Goal: Ask a question

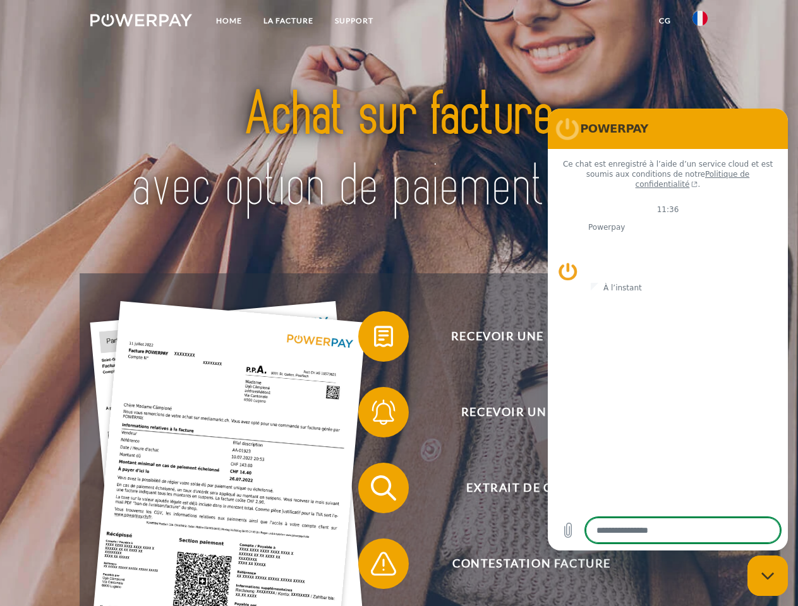
click at [141, 22] on img at bounding box center [141, 20] width 102 height 13
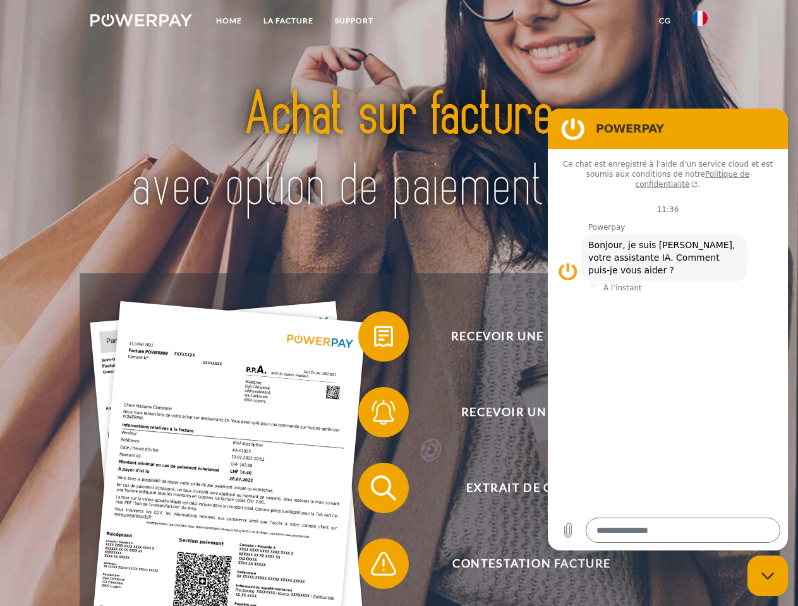
click at [700, 22] on img at bounding box center [699, 18] width 15 height 15
click at [664, 21] on link "CG" at bounding box center [664, 20] width 33 height 23
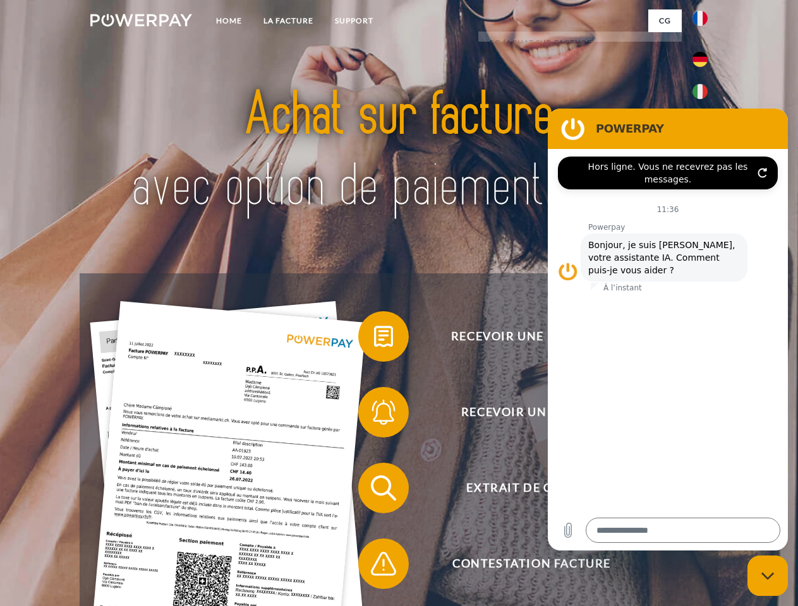
click at [374, 339] on span at bounding box center [364, 336] width 63 height 63
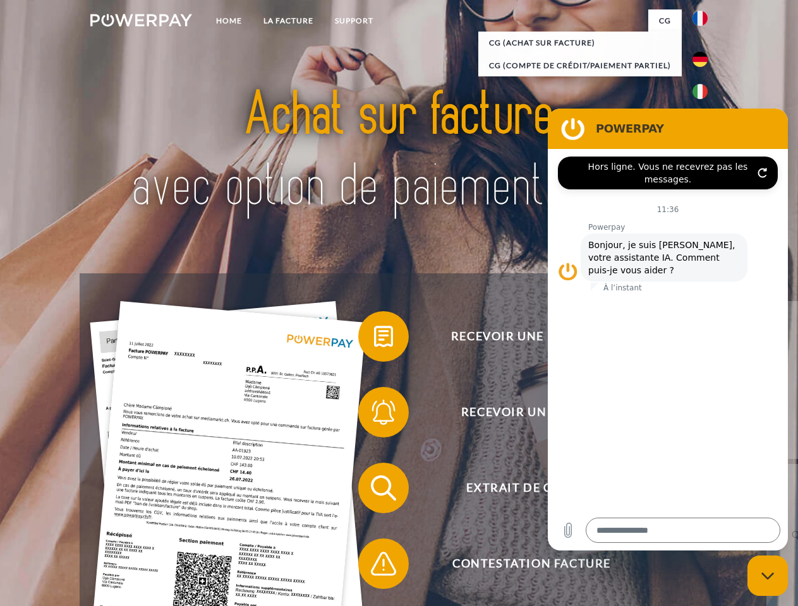
click at [374, 415] on div "Recevoir une facture ? Recevoir un rappel? Extrait de compte retour" at bounding box center [399, 525] width 638 height 505
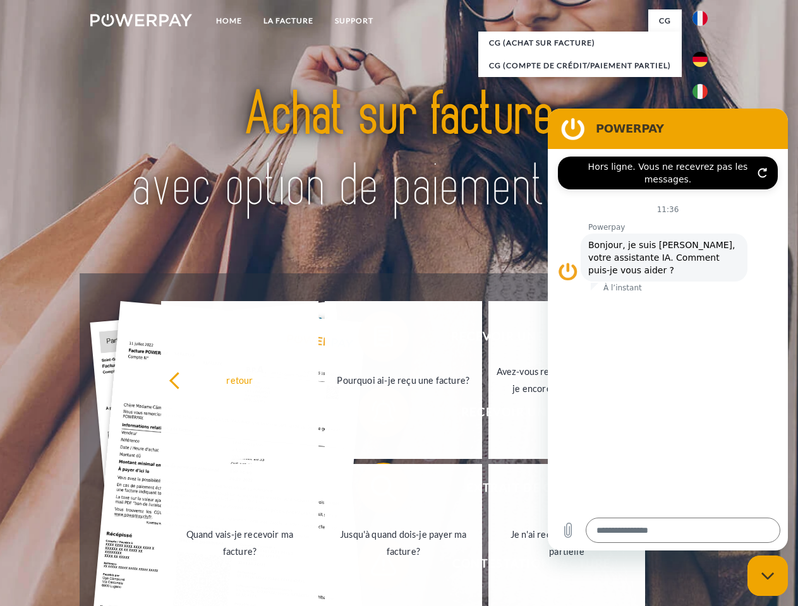
click at [374, 491] on link "Jusqu'à quand dois-je payer ma facture?" at bounding box center [403, 543] width 157 height 158
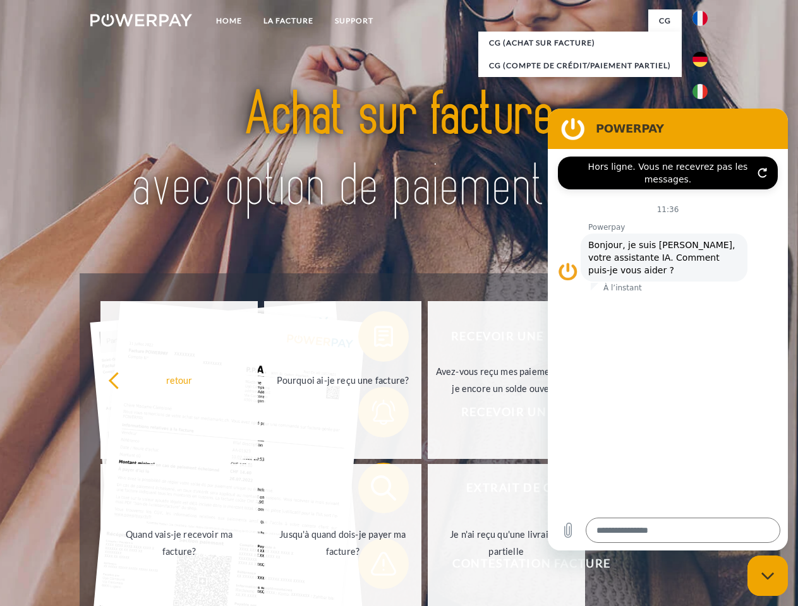
click at [374, 567] on span at bounding box center [364, 563] width 63 height 63
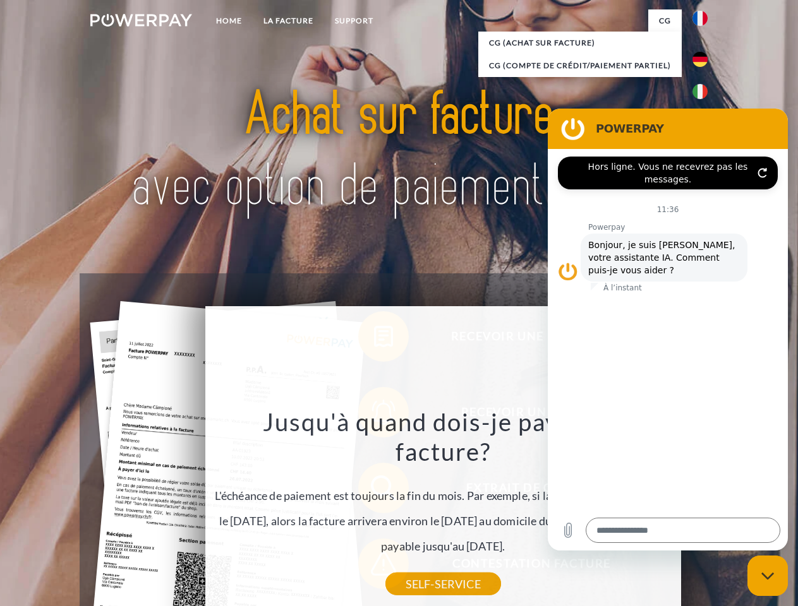
click at [767, 576] on icon "Fermer la fenêtre de messagerie" at bounding box center [767, 576] width 13 height 8
type textarea "*"
